Goal: Task Accomplishment & Management: Manage account settings

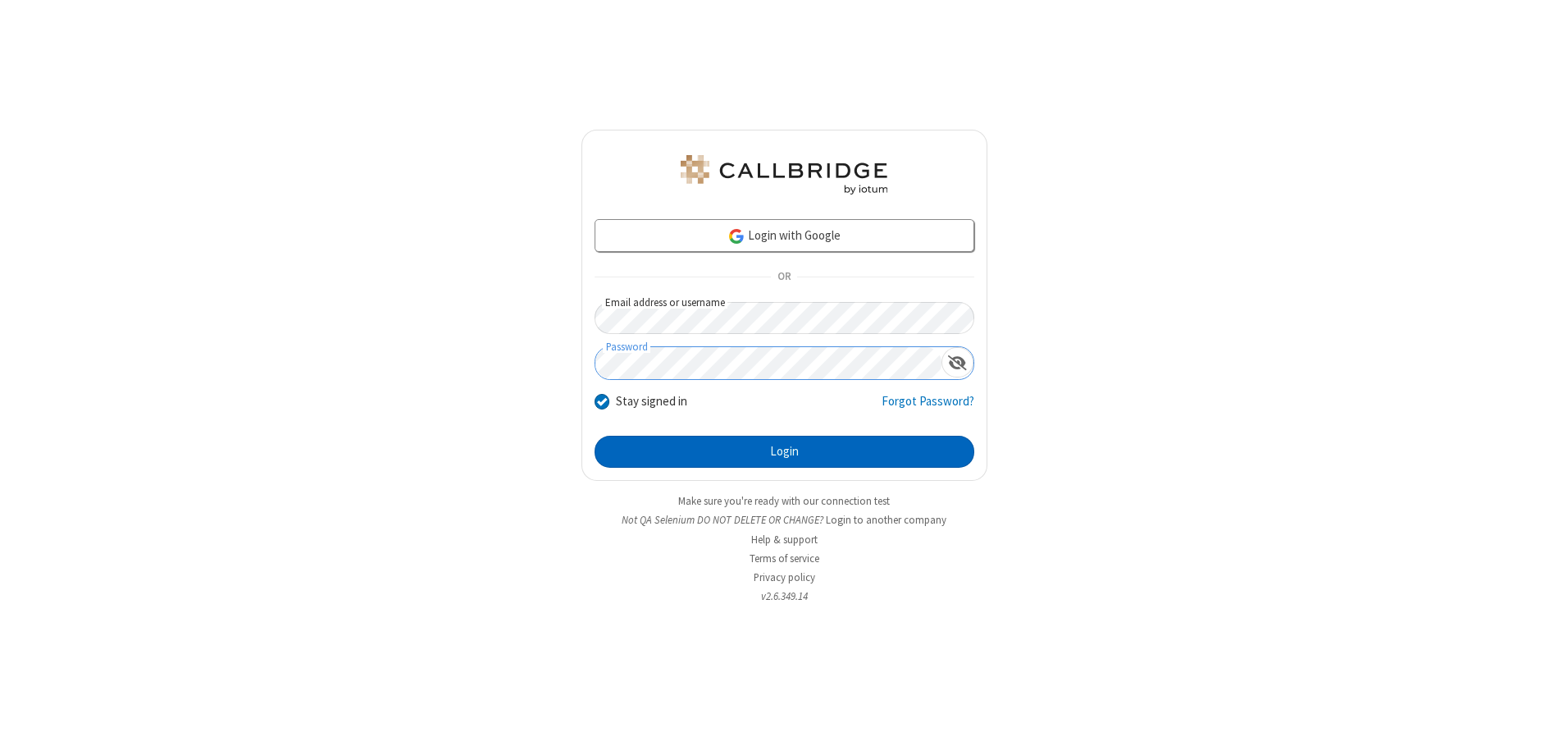
click at [784, 451] on button "Login" at bounding box center [784, 452] width 380 height 32
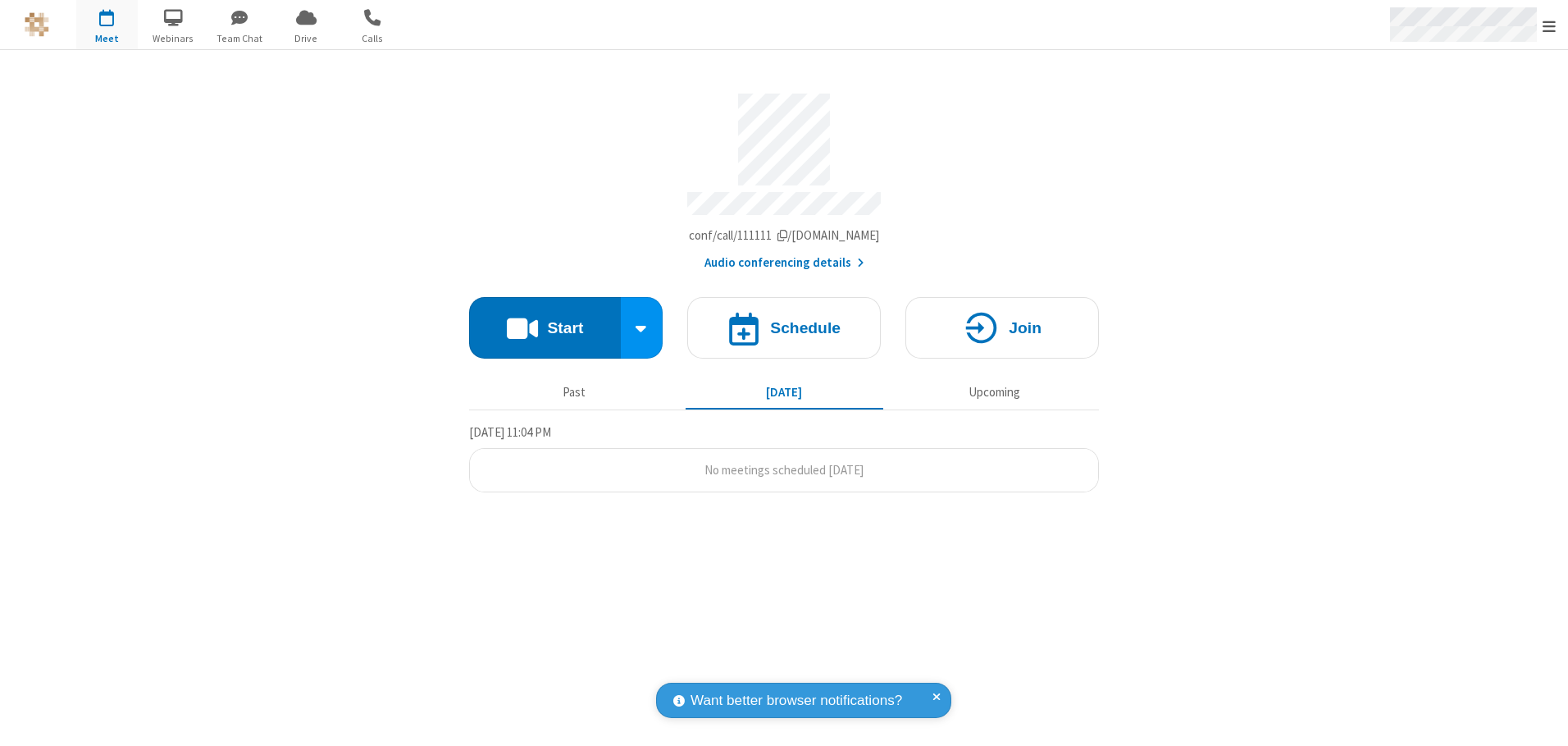
click at [1549, 26] on span "Open menu" at bounding box center [1549, 27] width 13 height 17
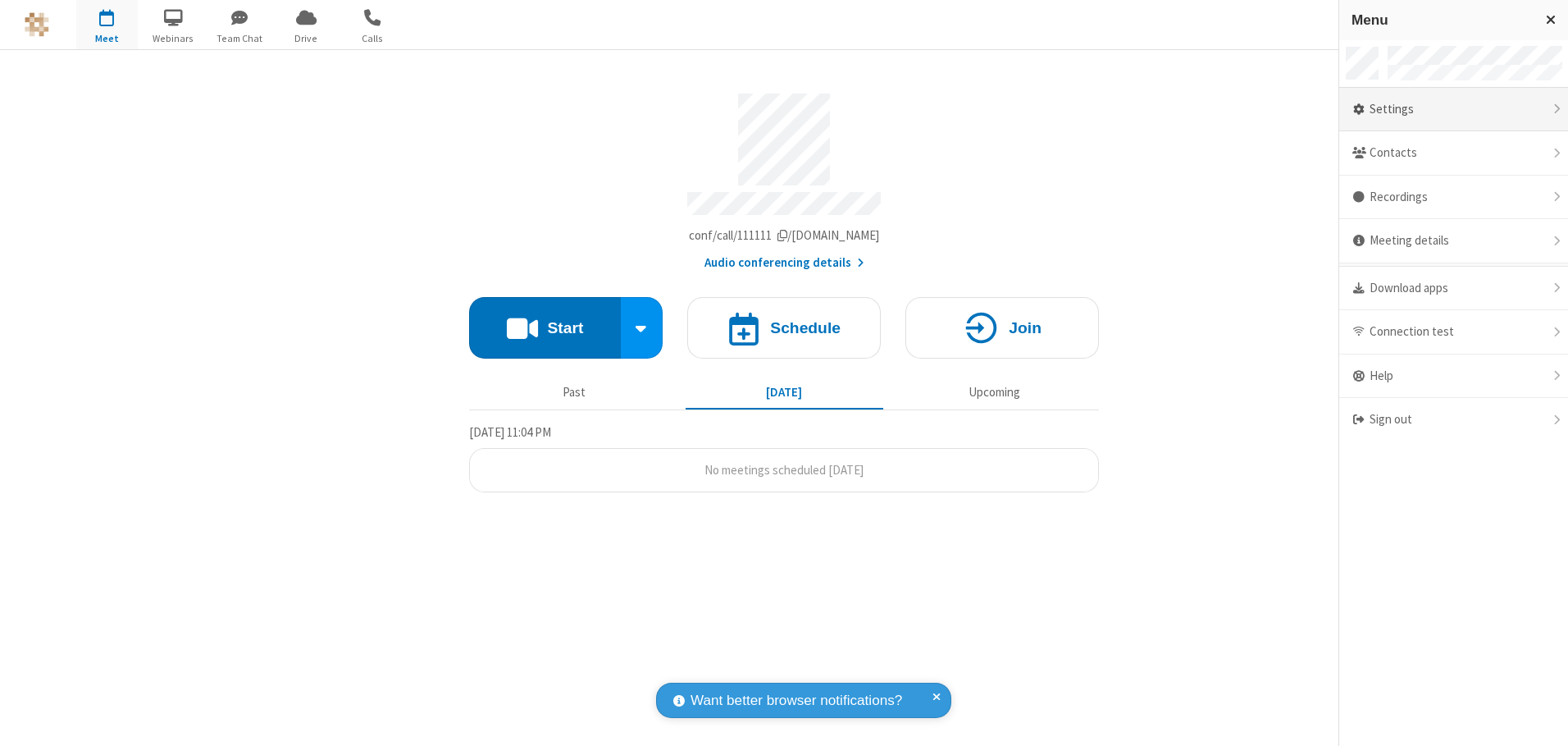
click at [1453, 109] on div "Settings" at bounding box center [1453, 110] width 229 height 44
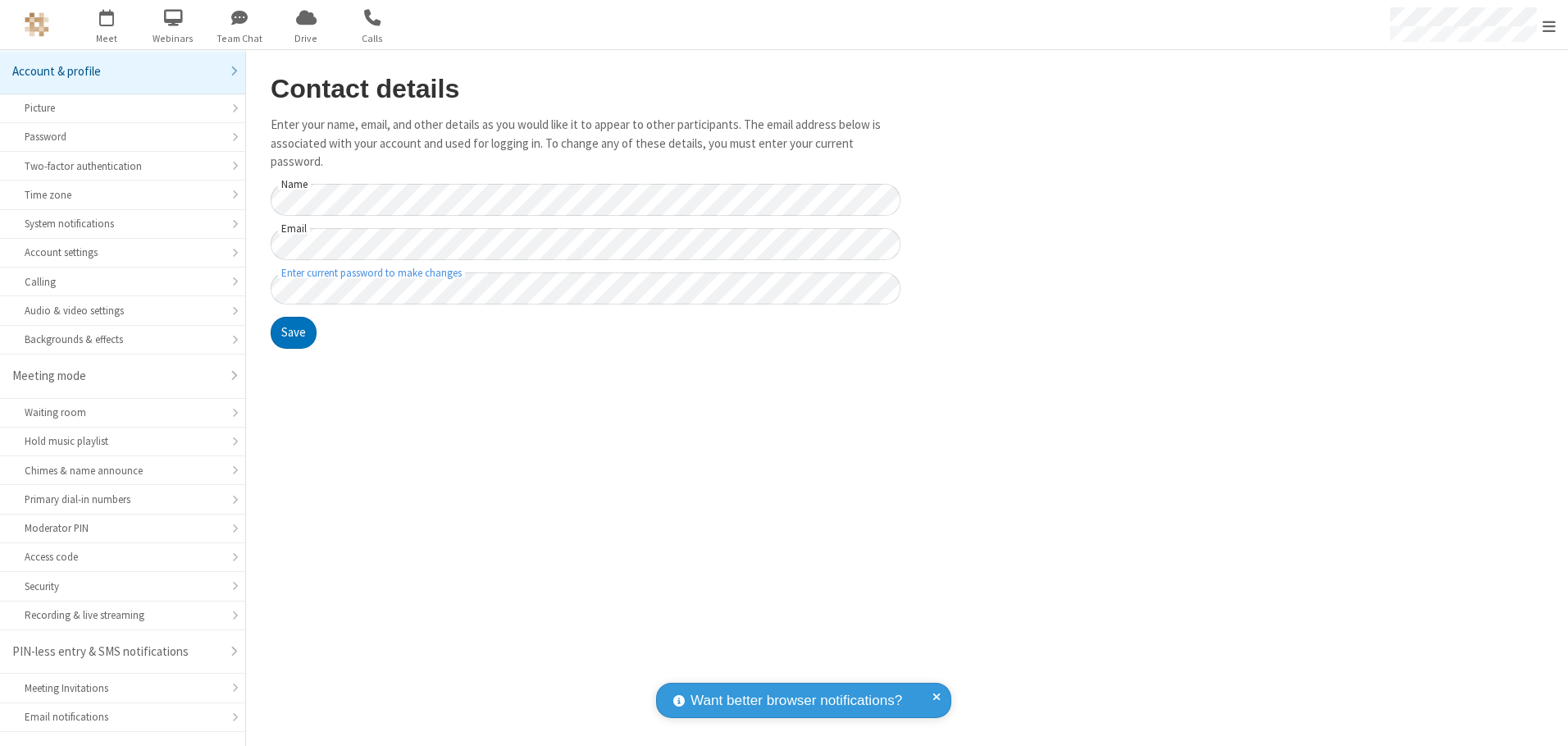
scroll to position [29, 0]
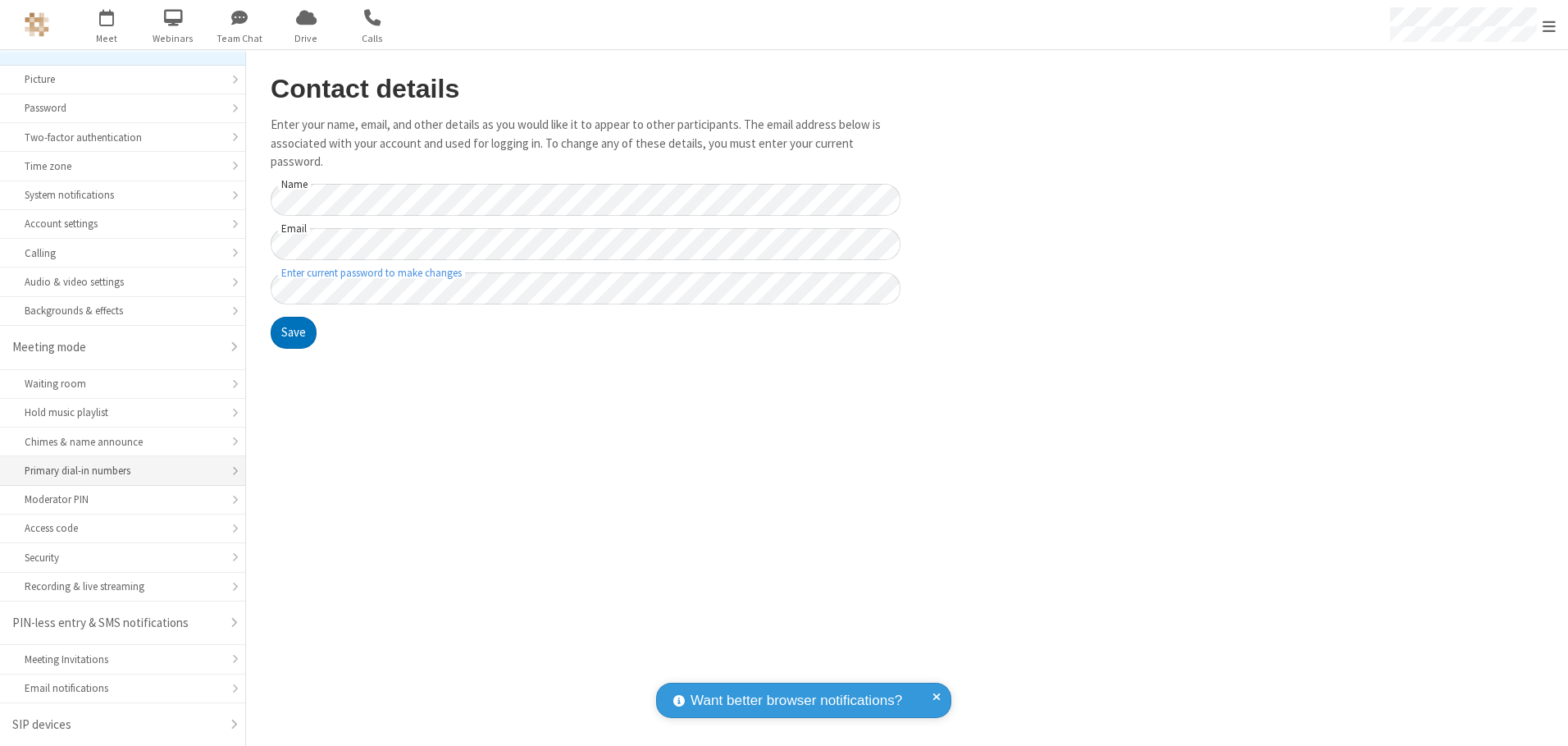
click at [116, 471] on div "Primary dial-in numbers" at bounding box center [123, 470] width 196 height 16
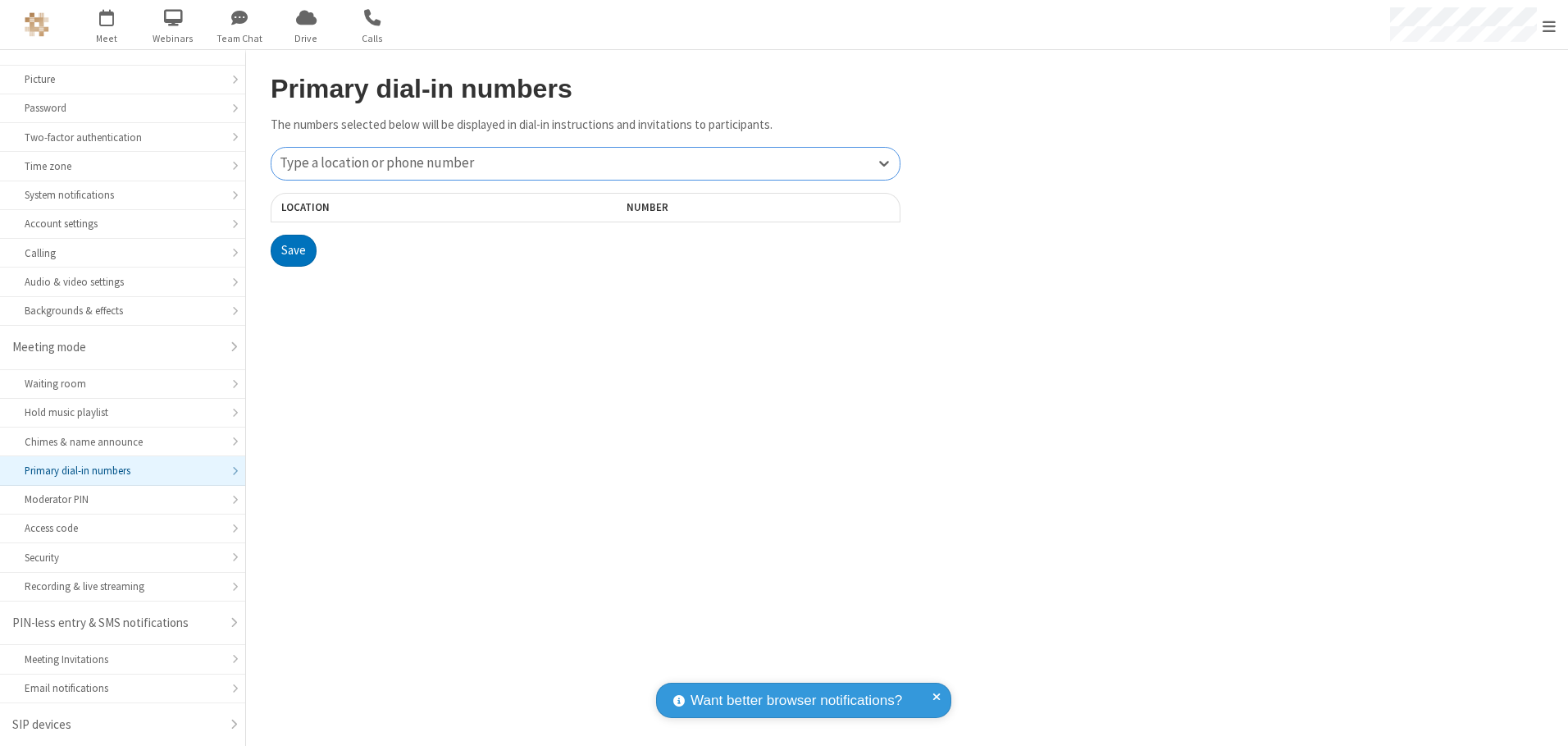
click at [585, 163] on div "Type a location or phone number" at bounding box center [585, 164] width 629 height 32
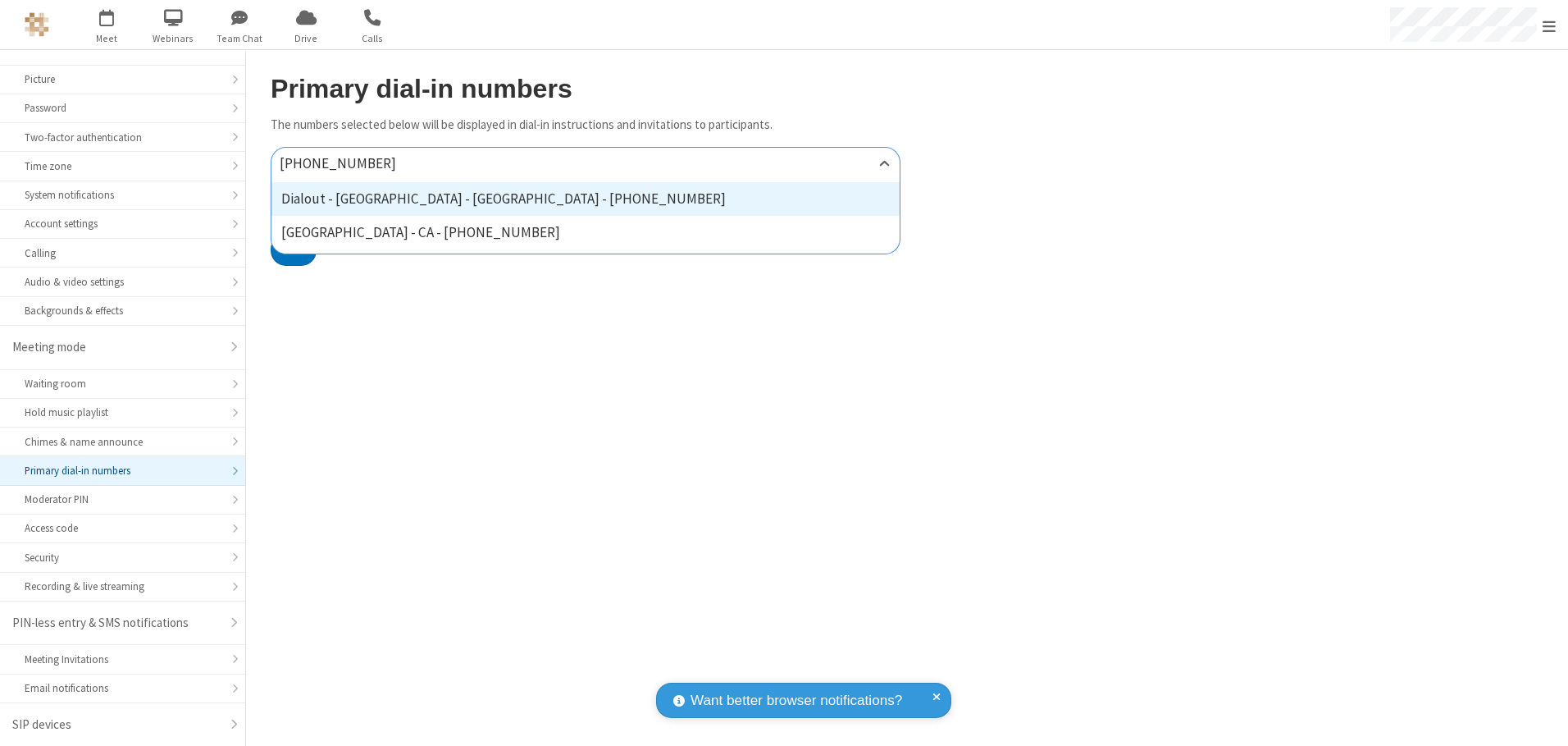
type input "[PHONE_NUMBER]"
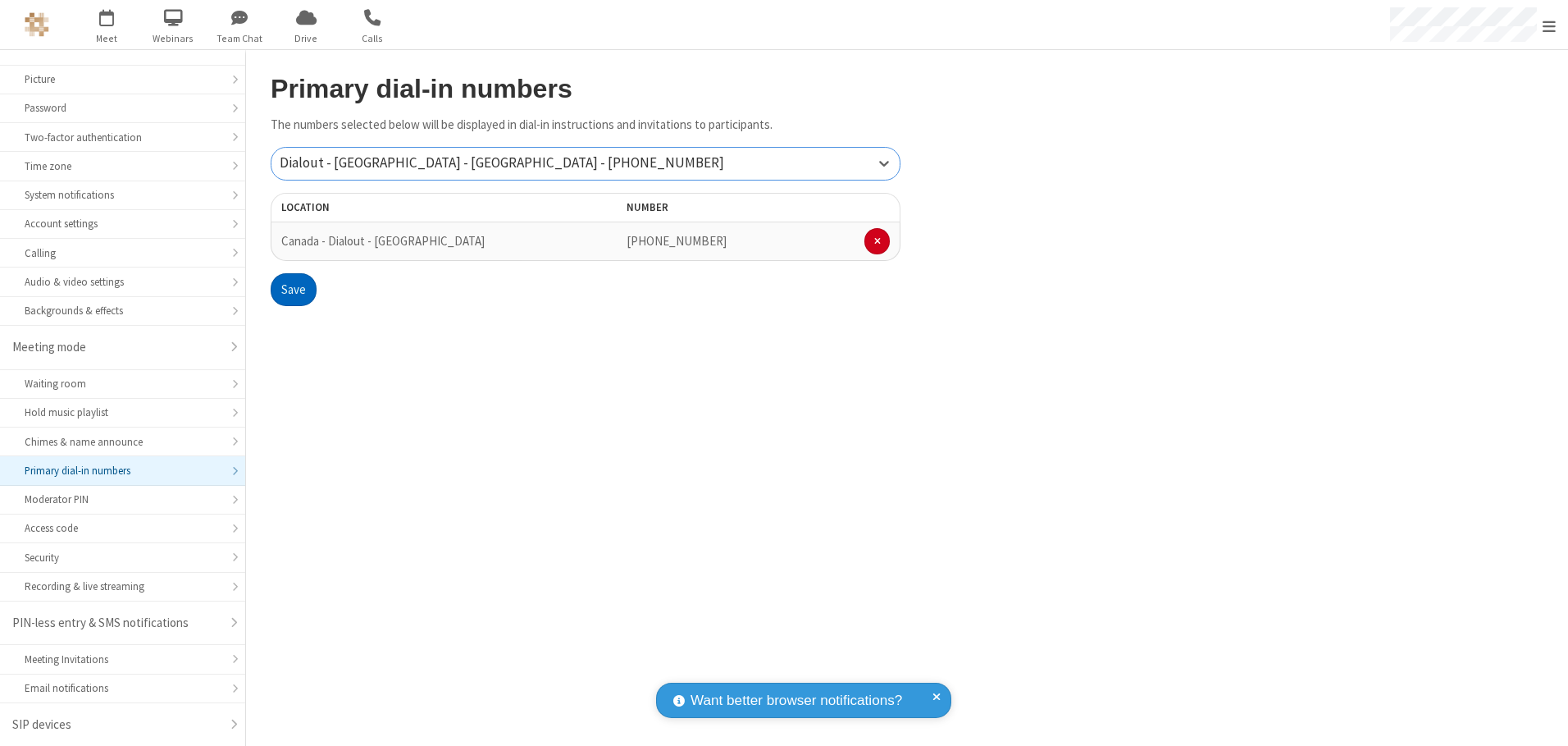
click at [293, 289] on button "Save" at bounding box center [293, 289] width 46 height 32
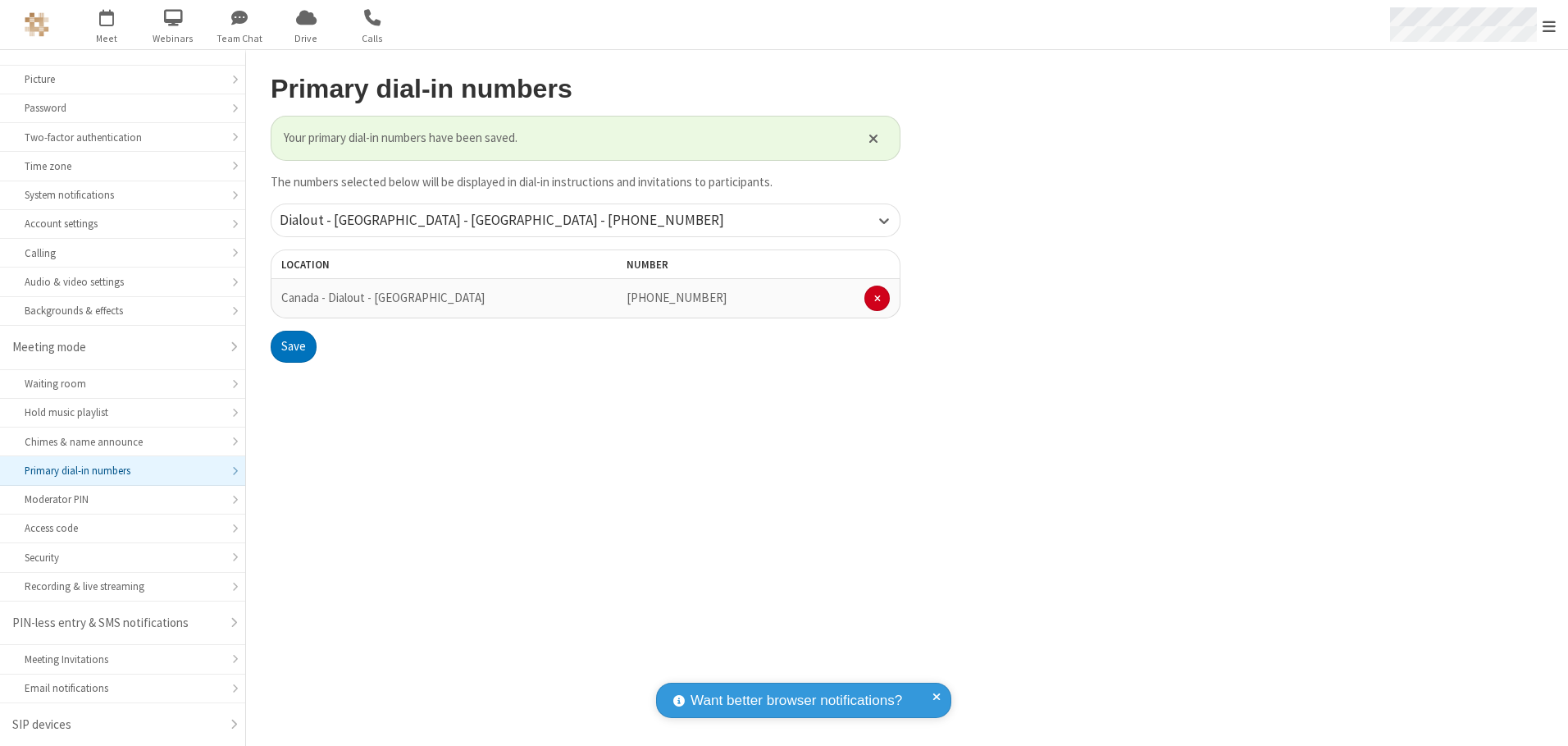
click at [1549, 26] on span "Open menu" at bounding box center [1549, 27] width 13 height 17
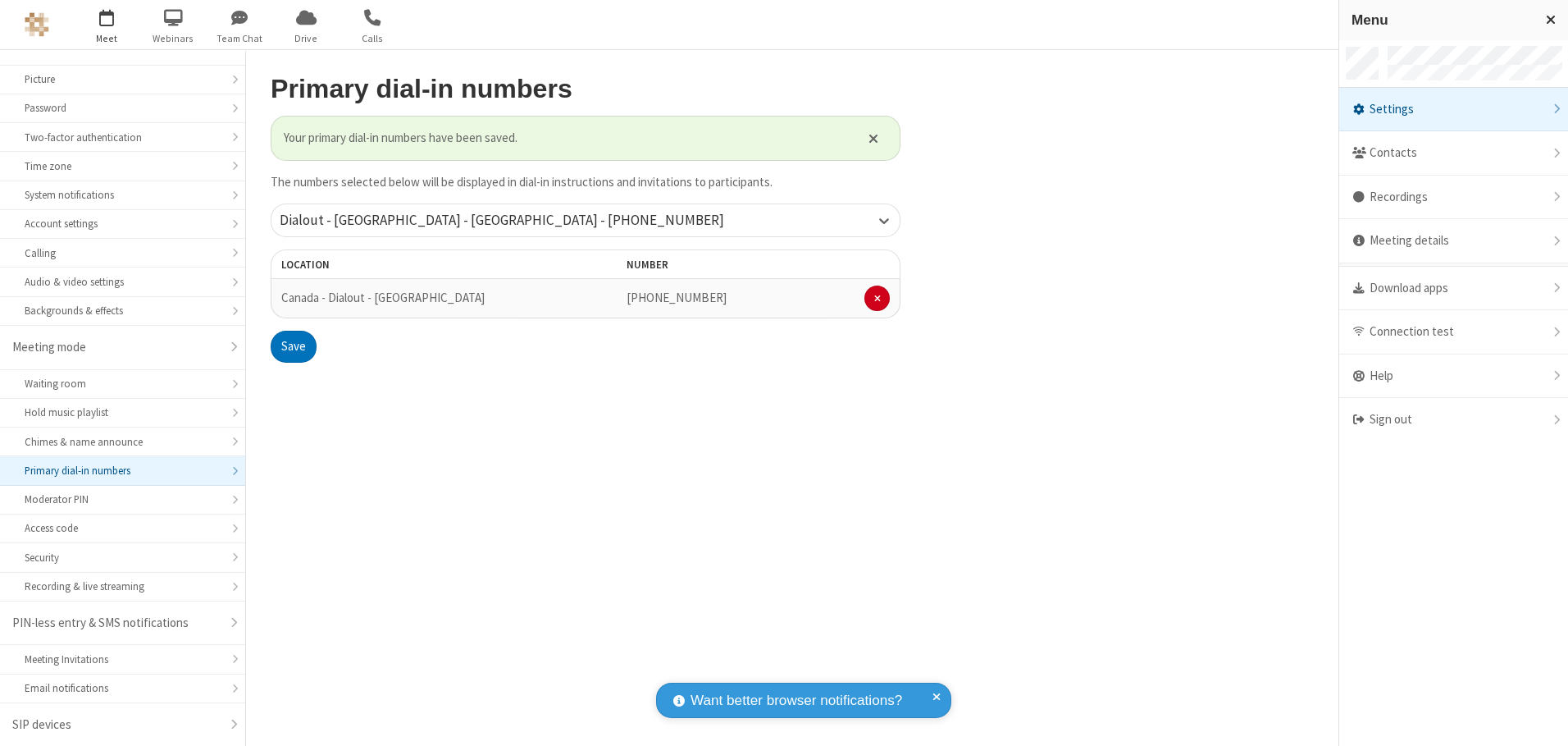
click at [106, 25] on span "button" at bounding box center [107, 17] width 62 height 28
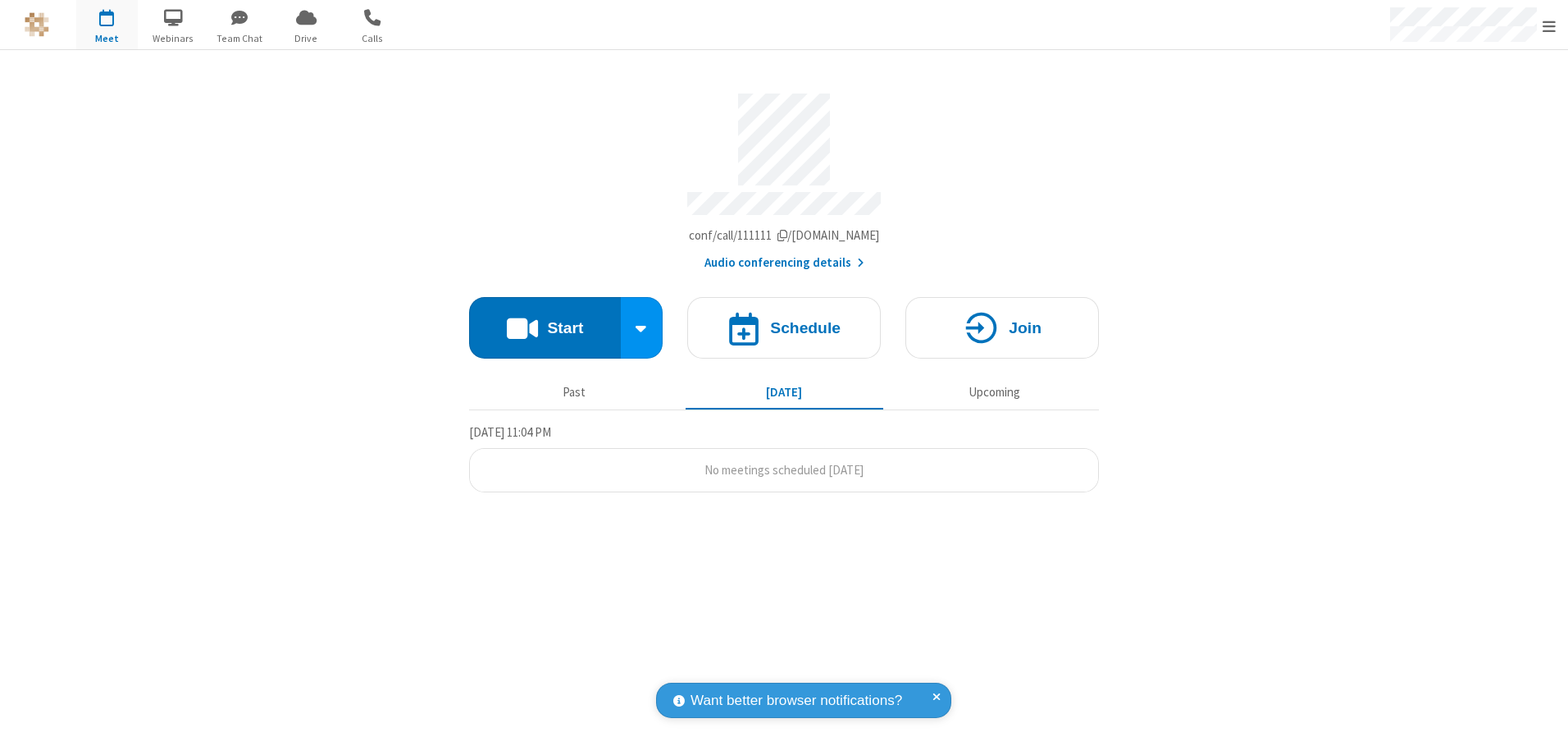
click at [783, 257] on button "Audio conferencing details" at bounding box center [784, 263] width 160 height 19
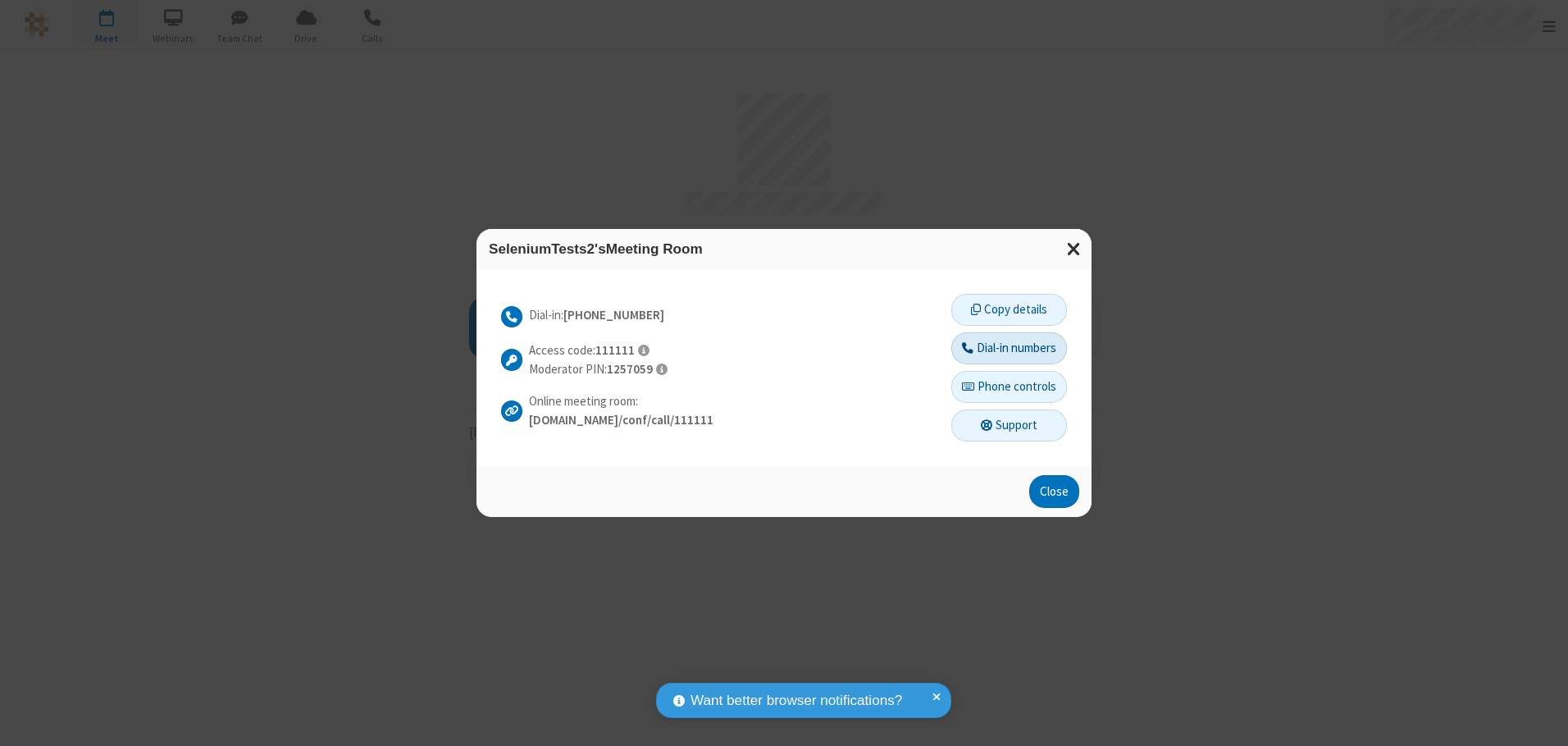
click at [1008, 348] on button "Dial-in numbers" at bounding box center [1008, 348] width 116 height 32
